Goal: Transaction & Acquisition: Purchase product/service

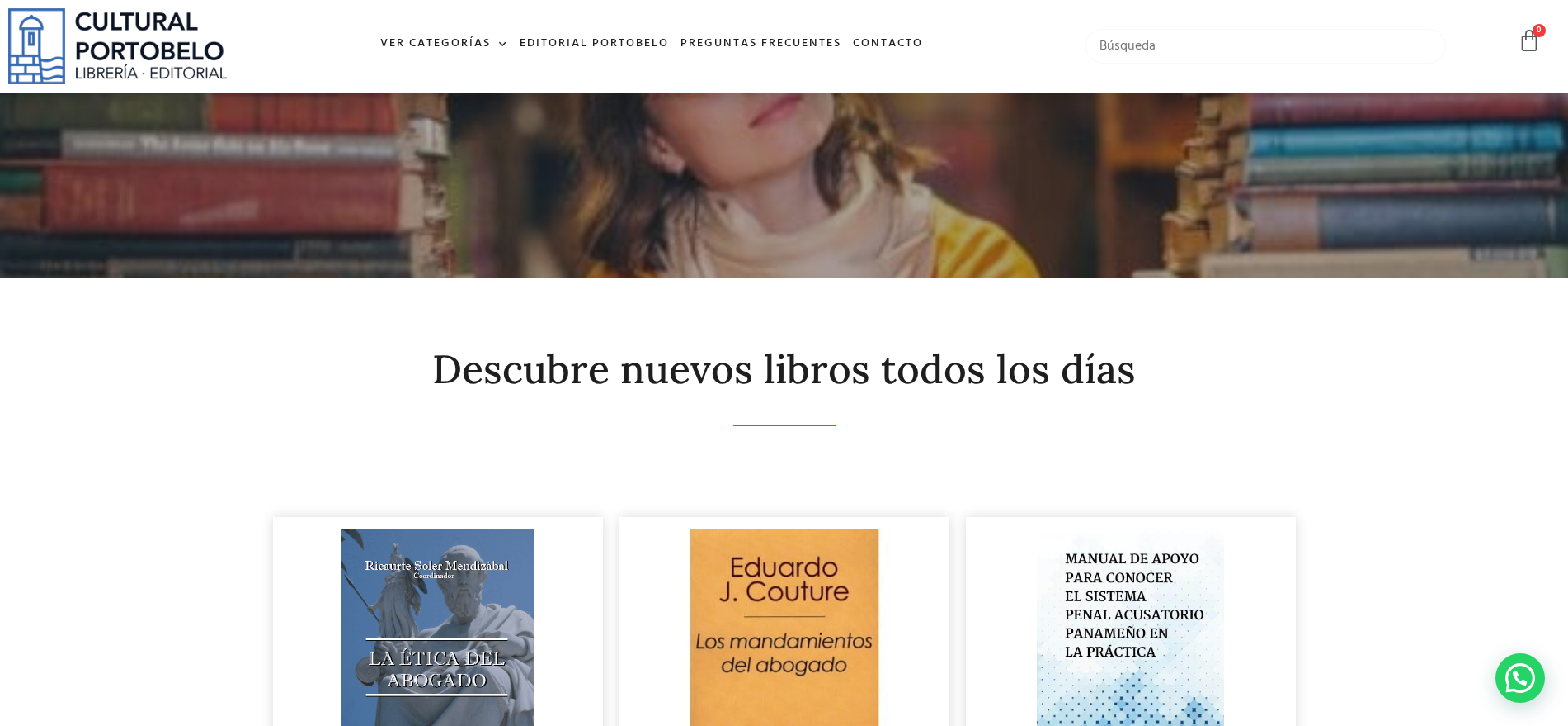
click at [1209, 36] on input "text" at bounding box center [1266, 46] width 362 height 35
type input "Analis"
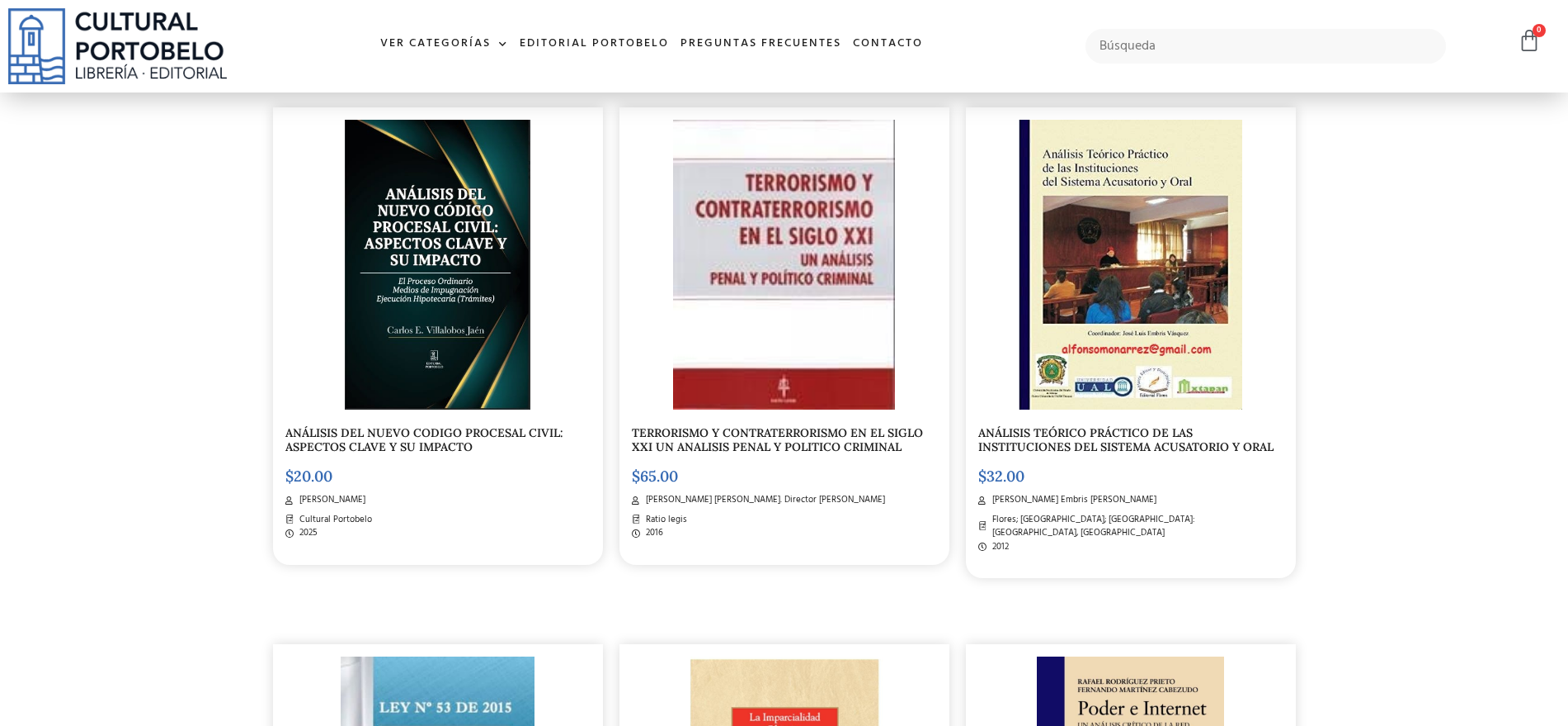
scroll to position [412, 0]
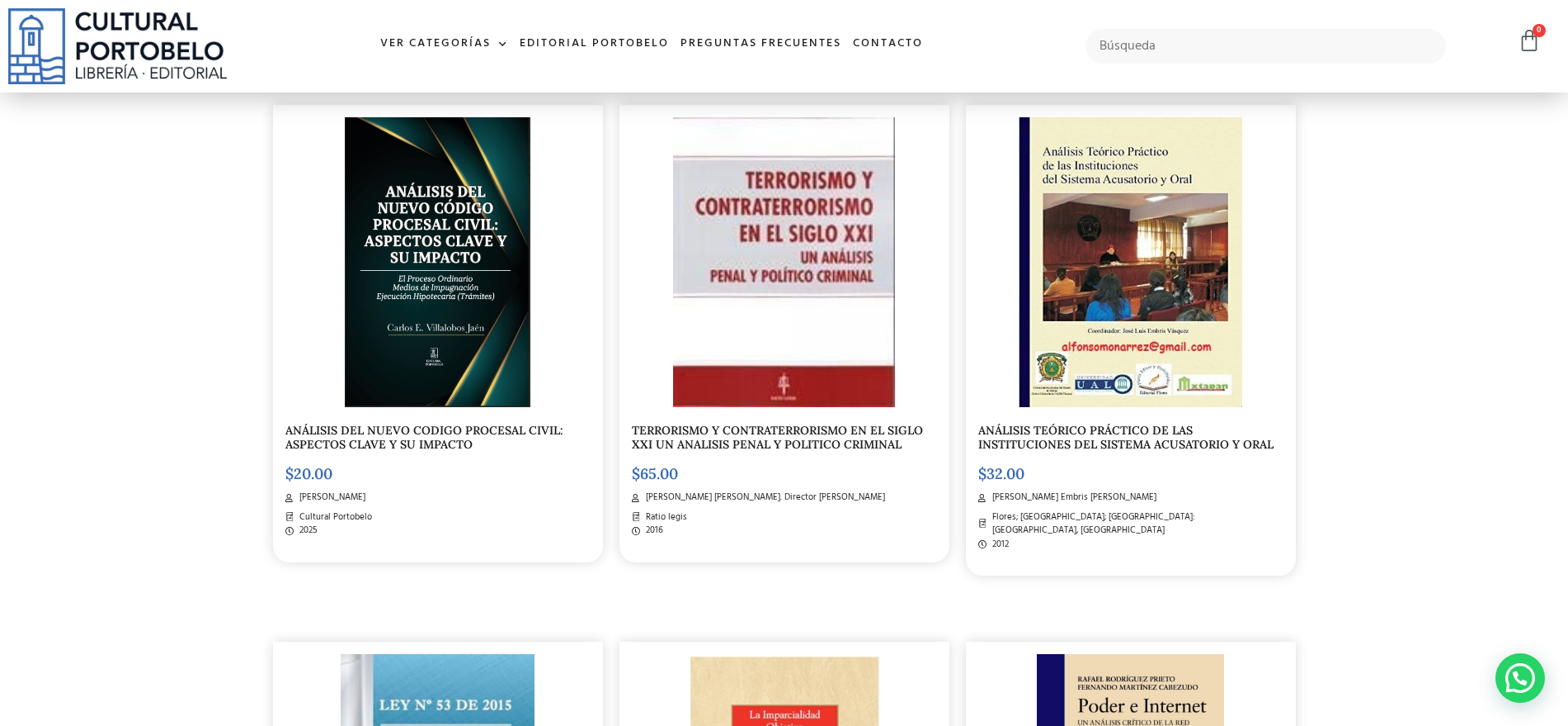
click at [435, 206] on img at bounding box center [437, 262] width 187 height 291
